Goal: Use online tool/utility: Use online tool/utility

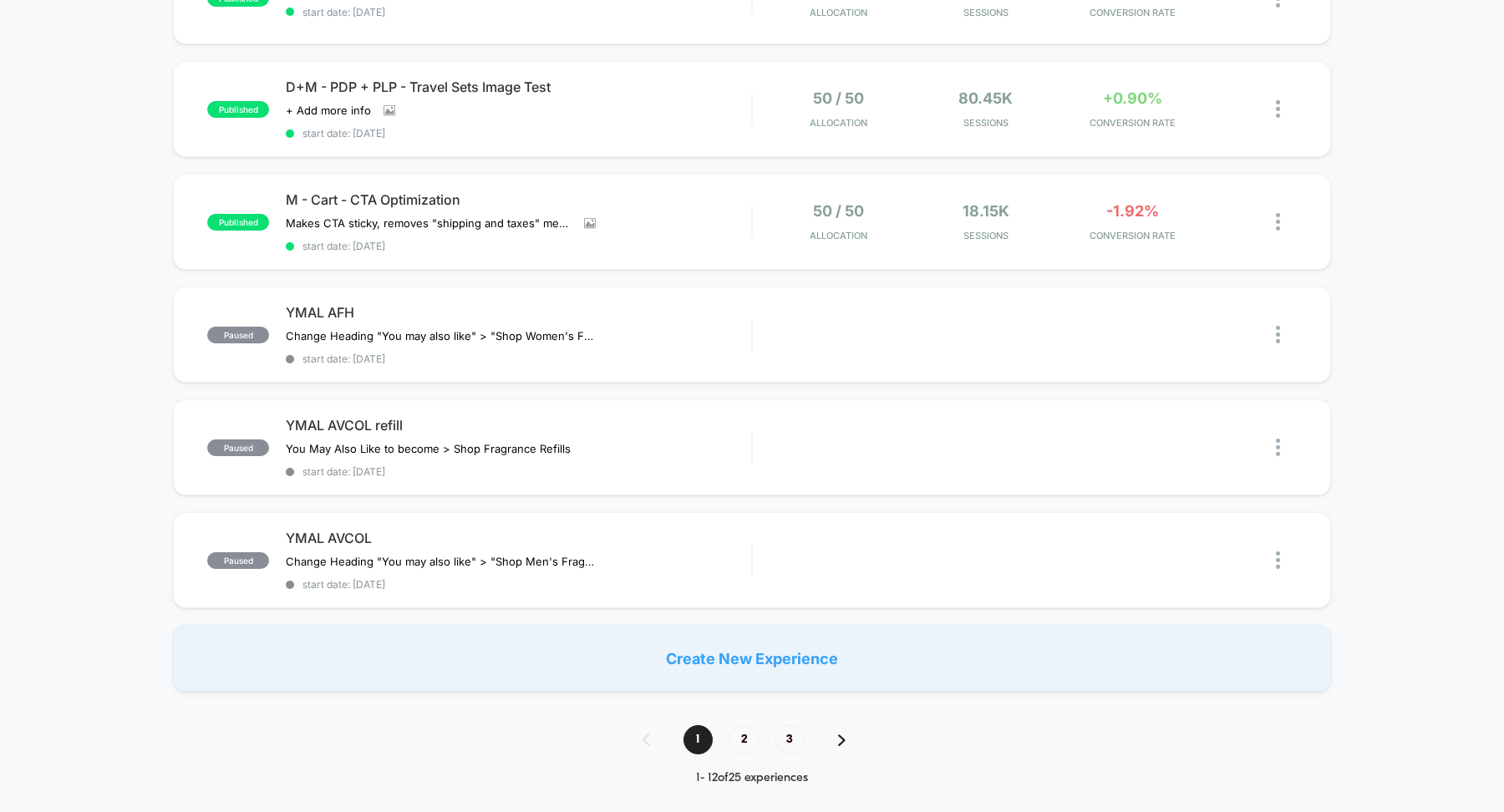
scroll to position [1133, 0]
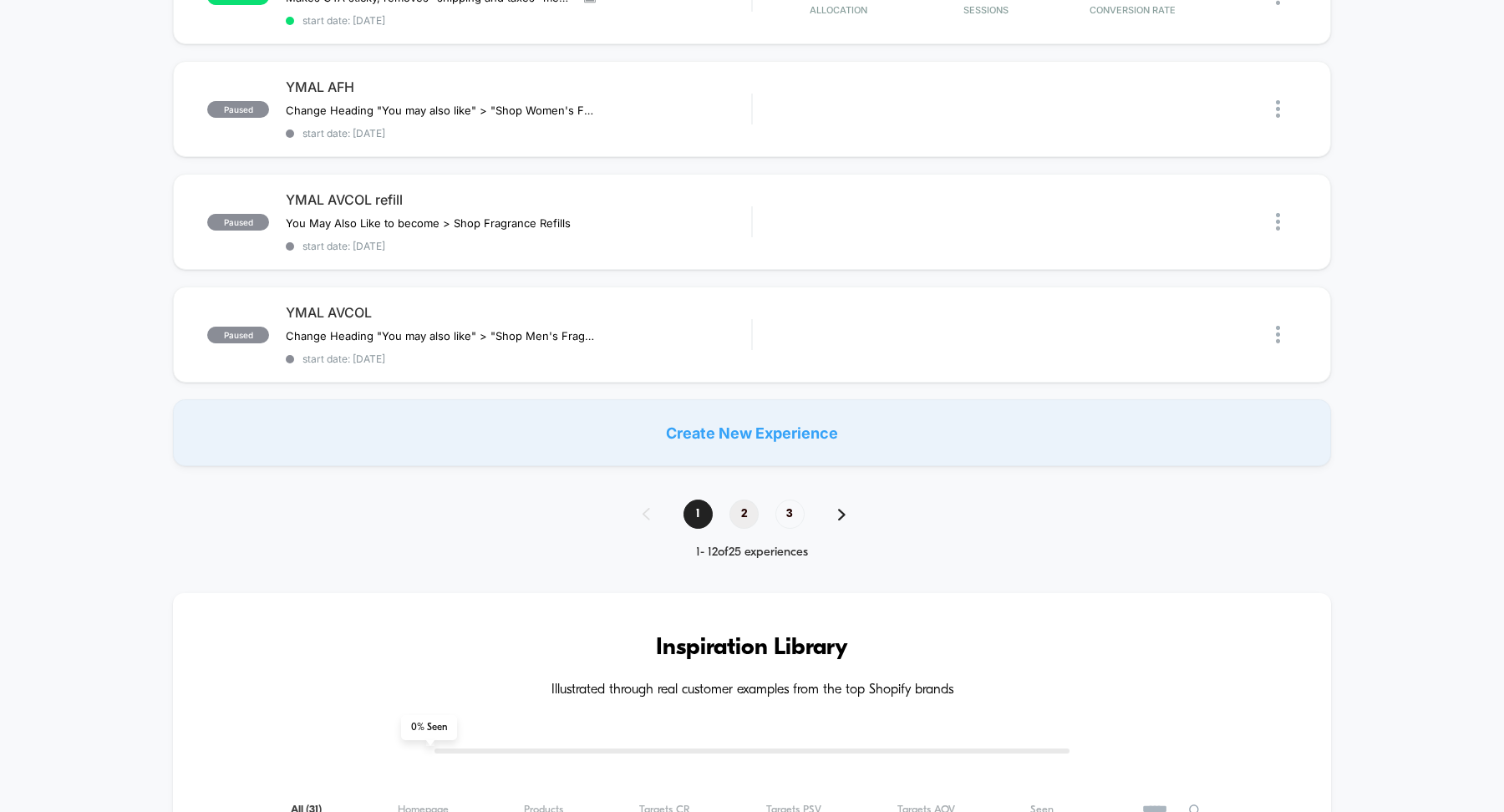
click at [741, 500] on span "2" at bounding box center [744, 515] width 29 height 29
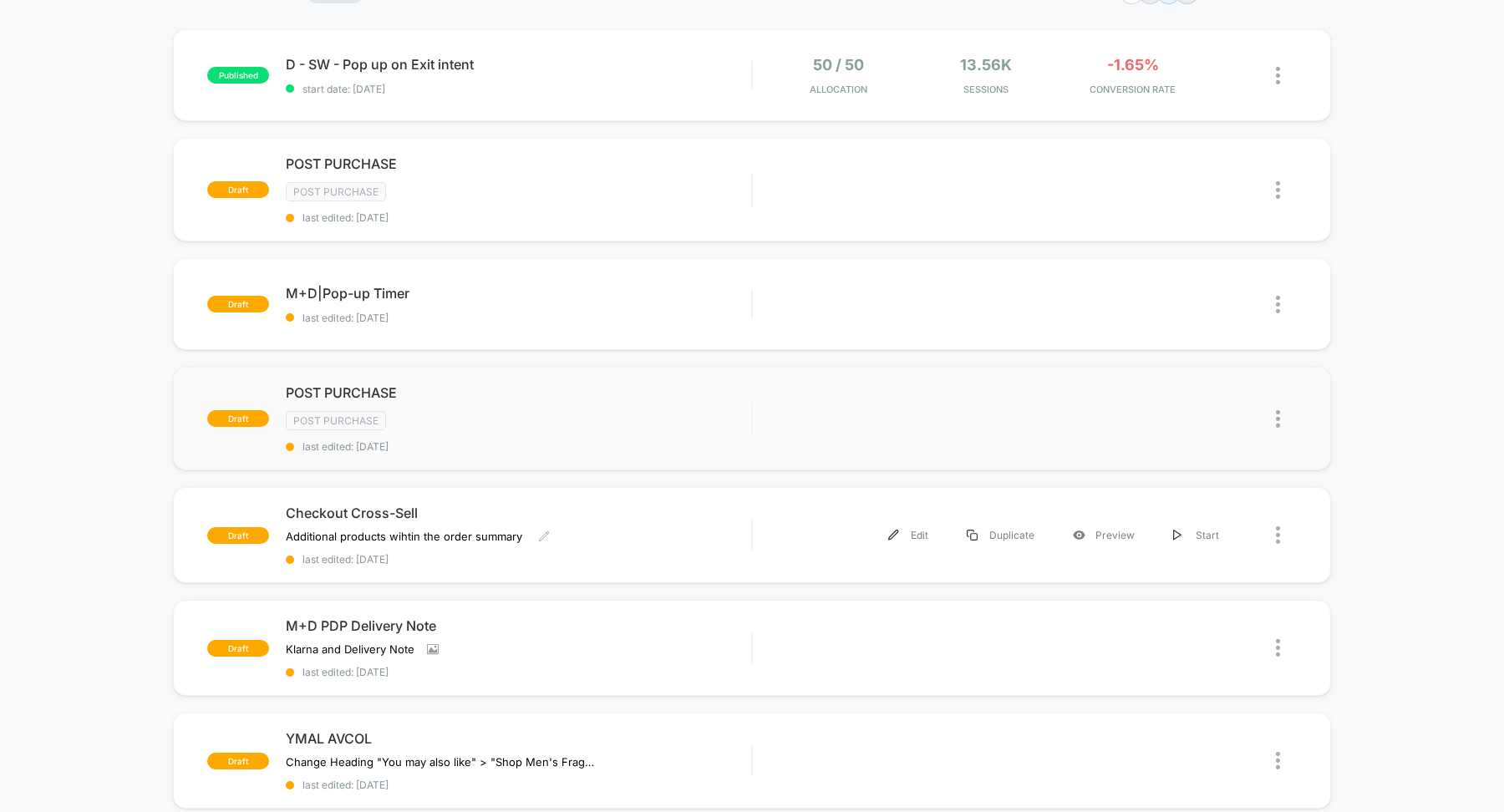
scroll to position [155, 0]
click at [403, 507] on span "Checkout Cross-Sell" at bounding box center [519, 510] width 466 height 16
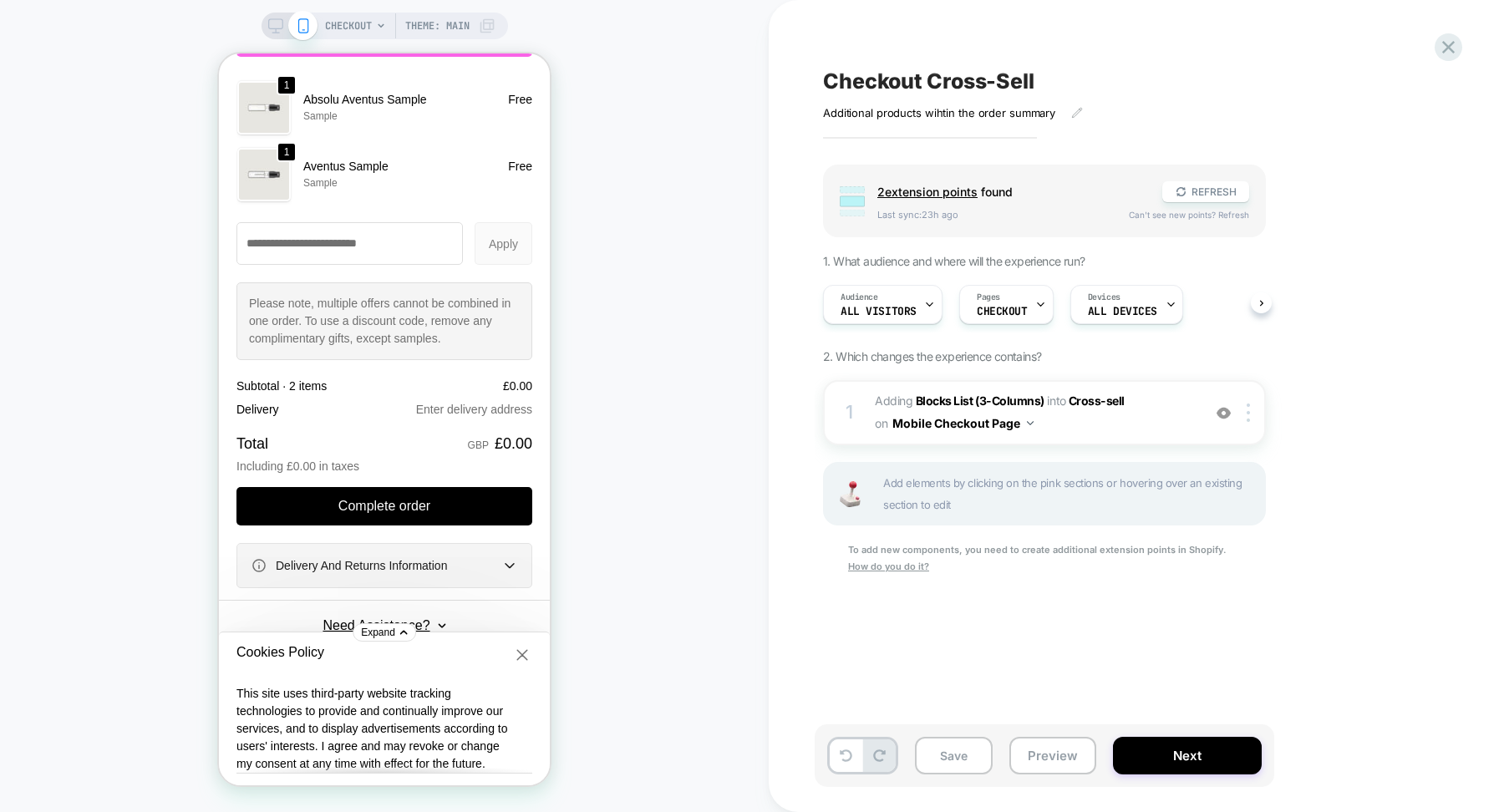
scroll to position [2246, 0]
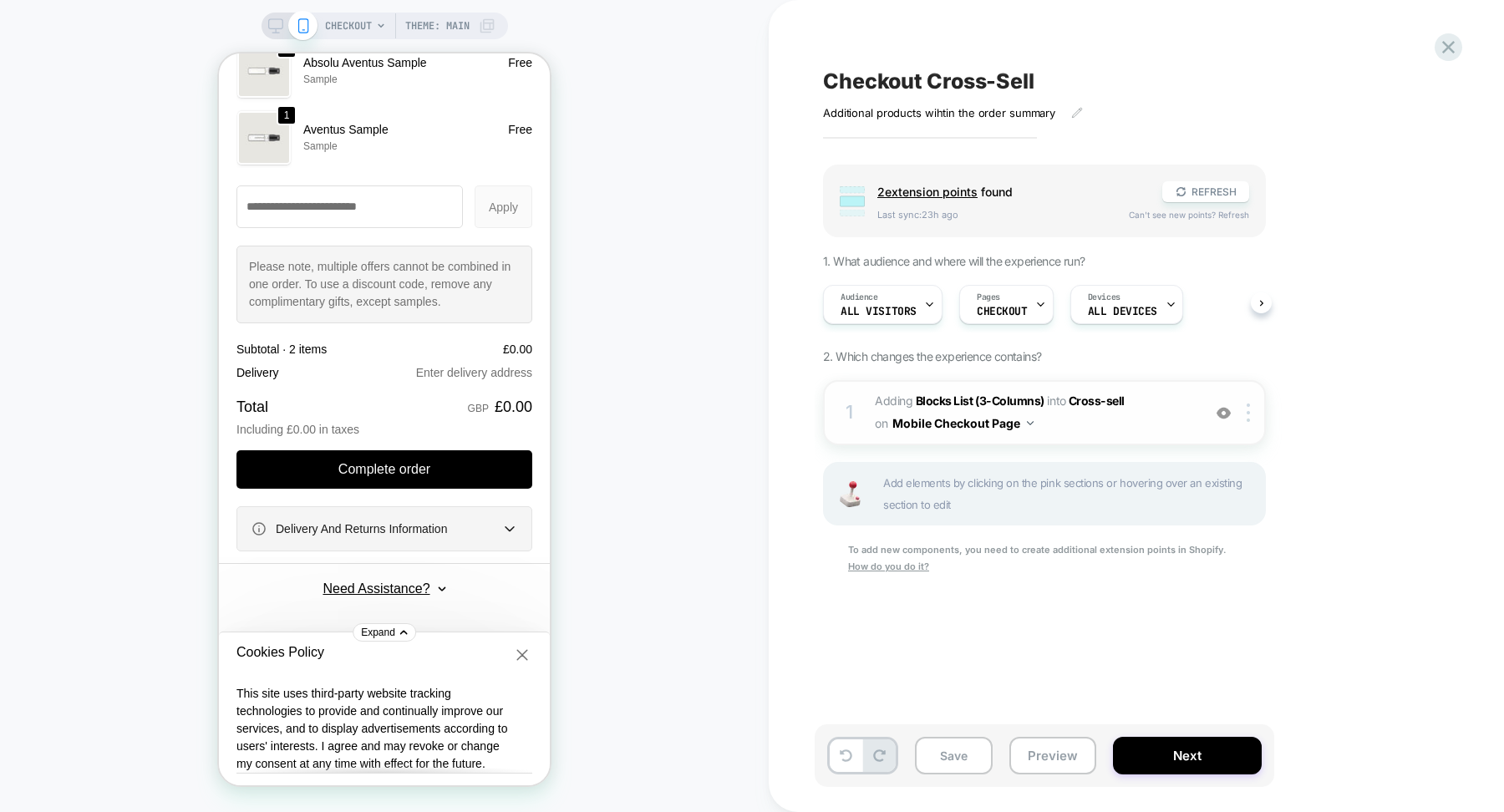
click at [1083, 420] on span "#_loomi_addon_1758793021517 Adding Blocks List (3-Columns) INTO Cross-sell Cros…" at bounding box center [1034, 412] width 318 height 46
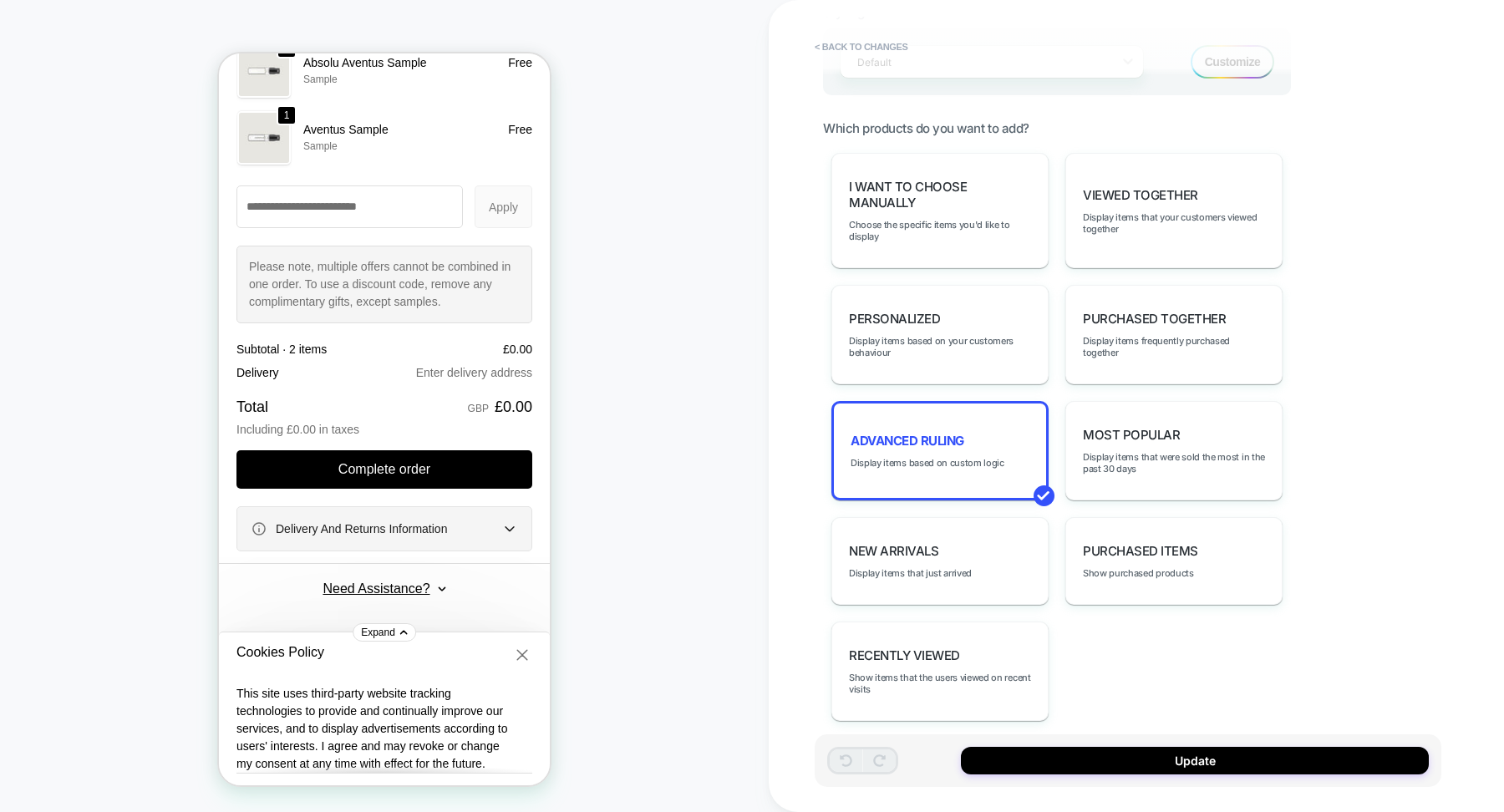
scroll to position [853, 0]
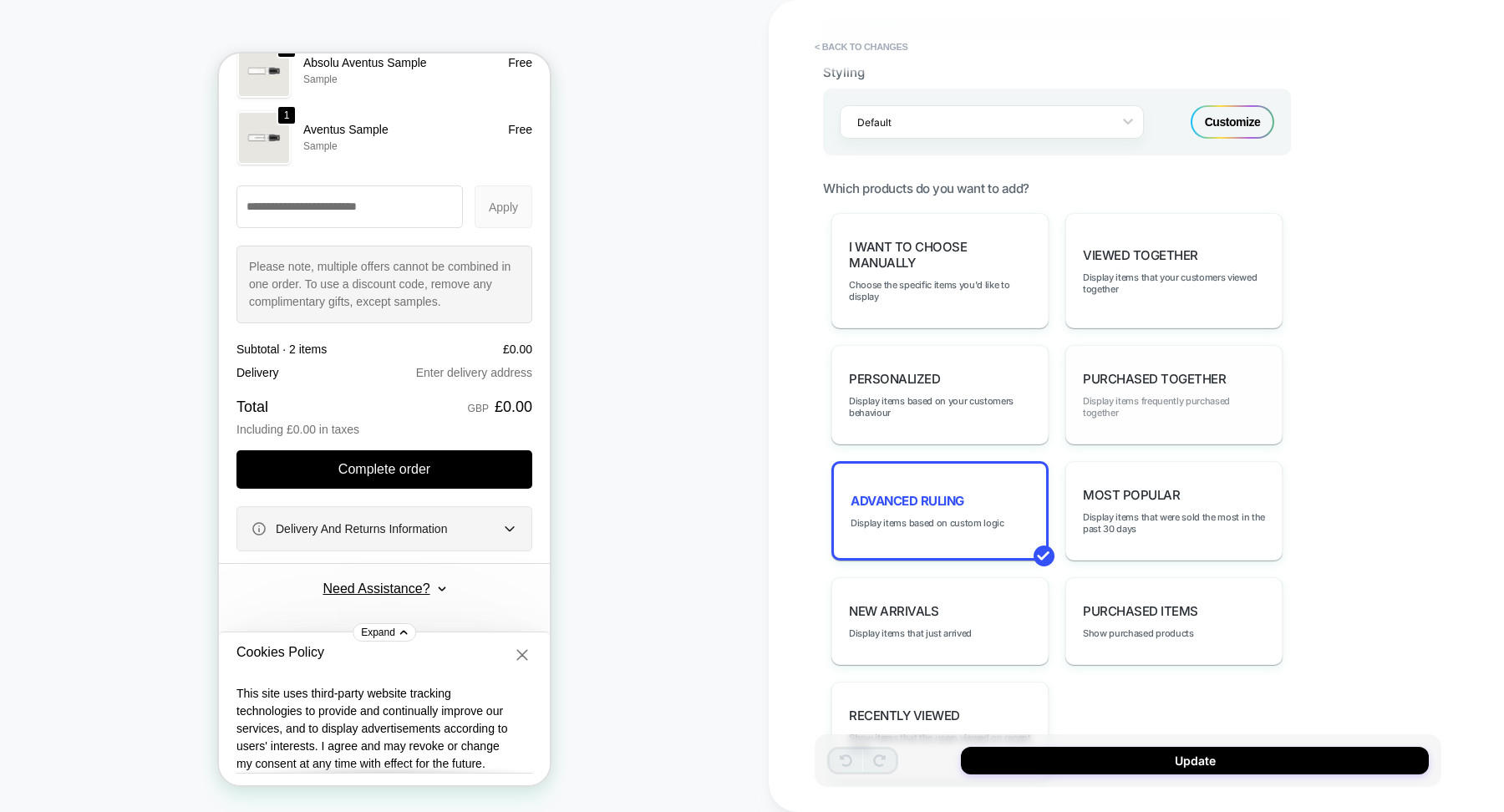
click at [1152, 395] on span "Display items frequently purchased together" at bounding box center [1174, 406] width 182 height 23
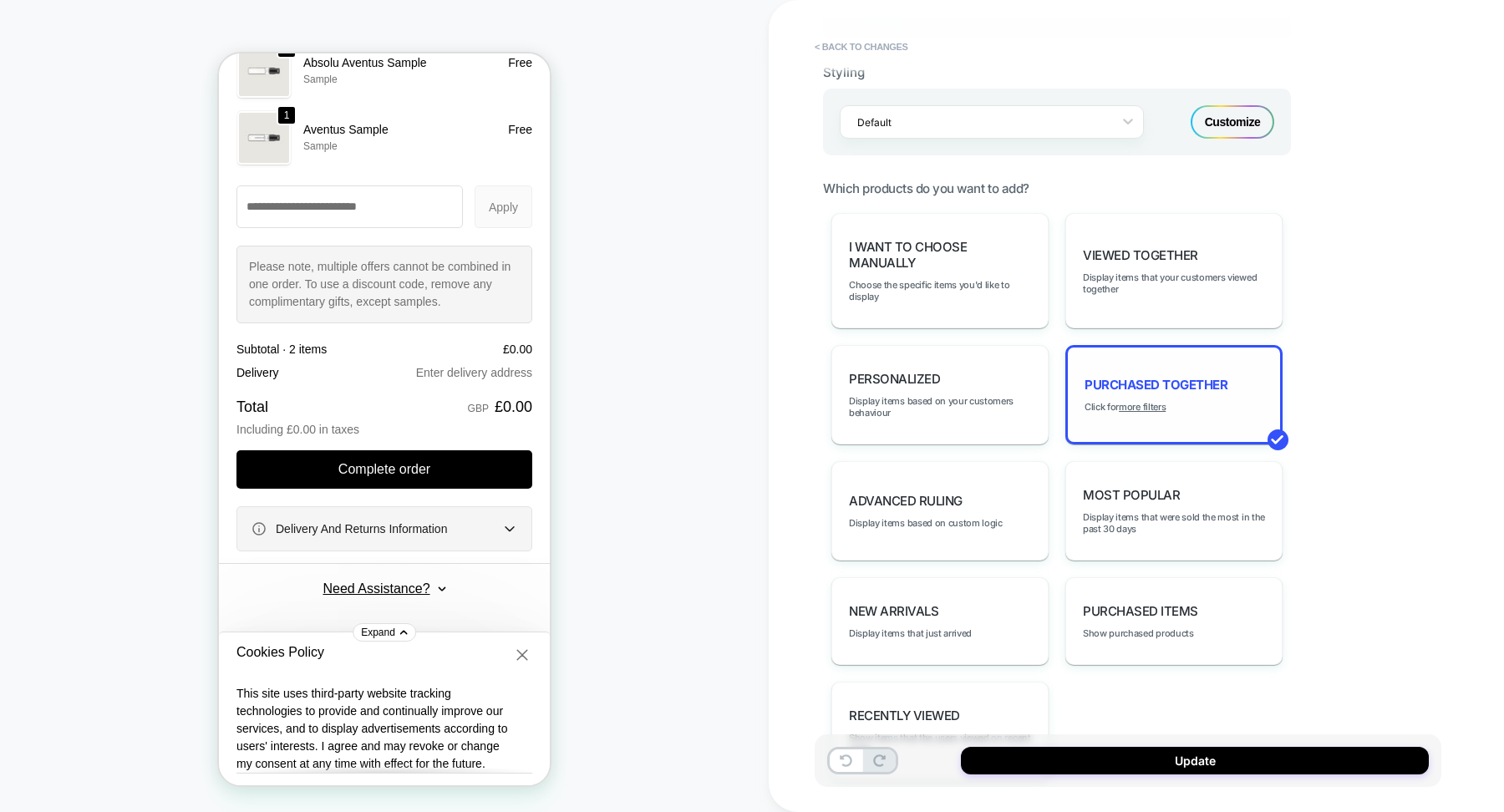
type textarea "*"
click at [1150, 401] on u "more filters" at bounding box center [1142, 407] width 46 height 12
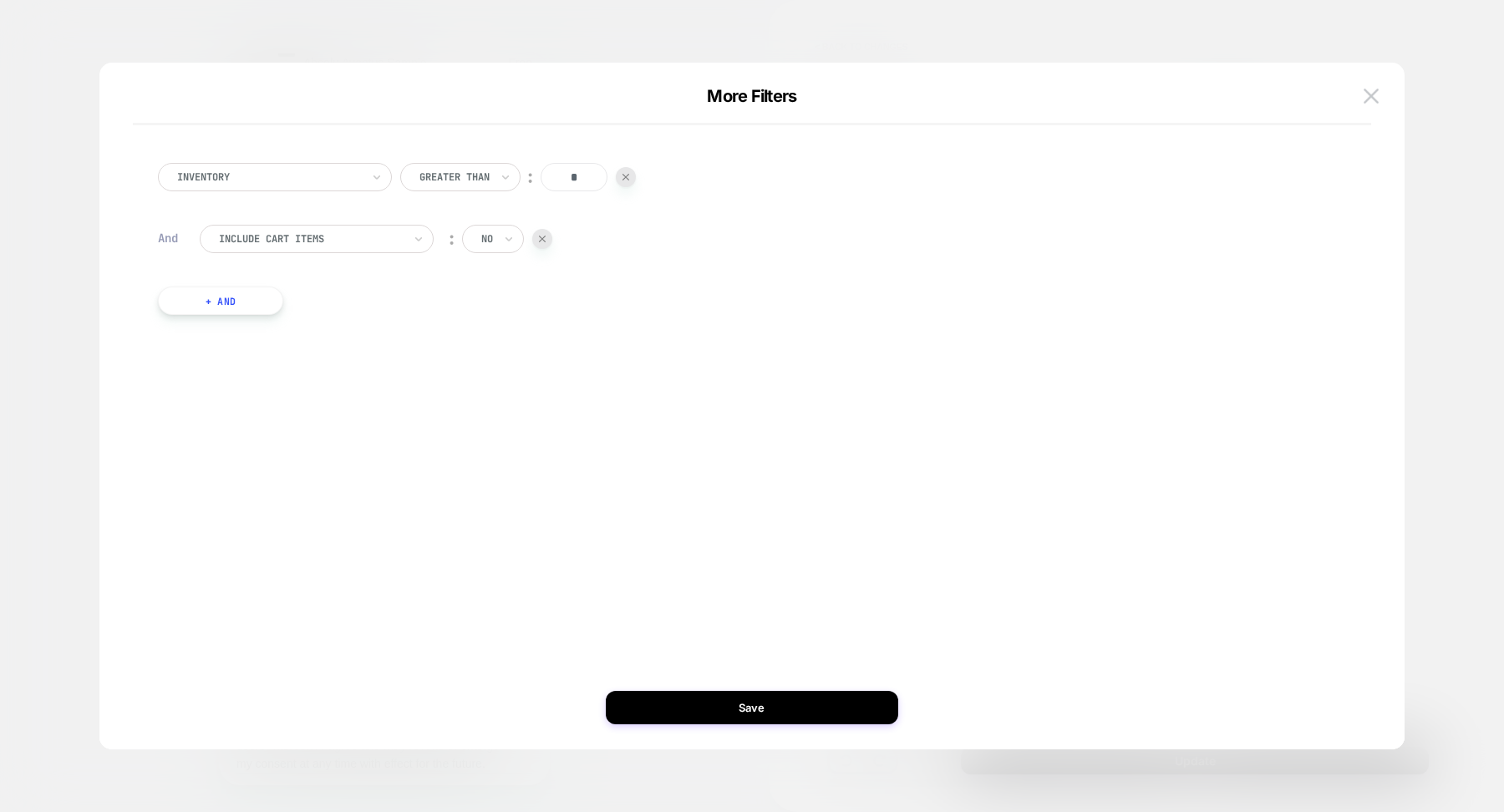
click at [240, 297] on button "+ And" at bounding box center [221, 301] width 125 height 28
